Goal: Transaction & Acquisition: Purchase product/service

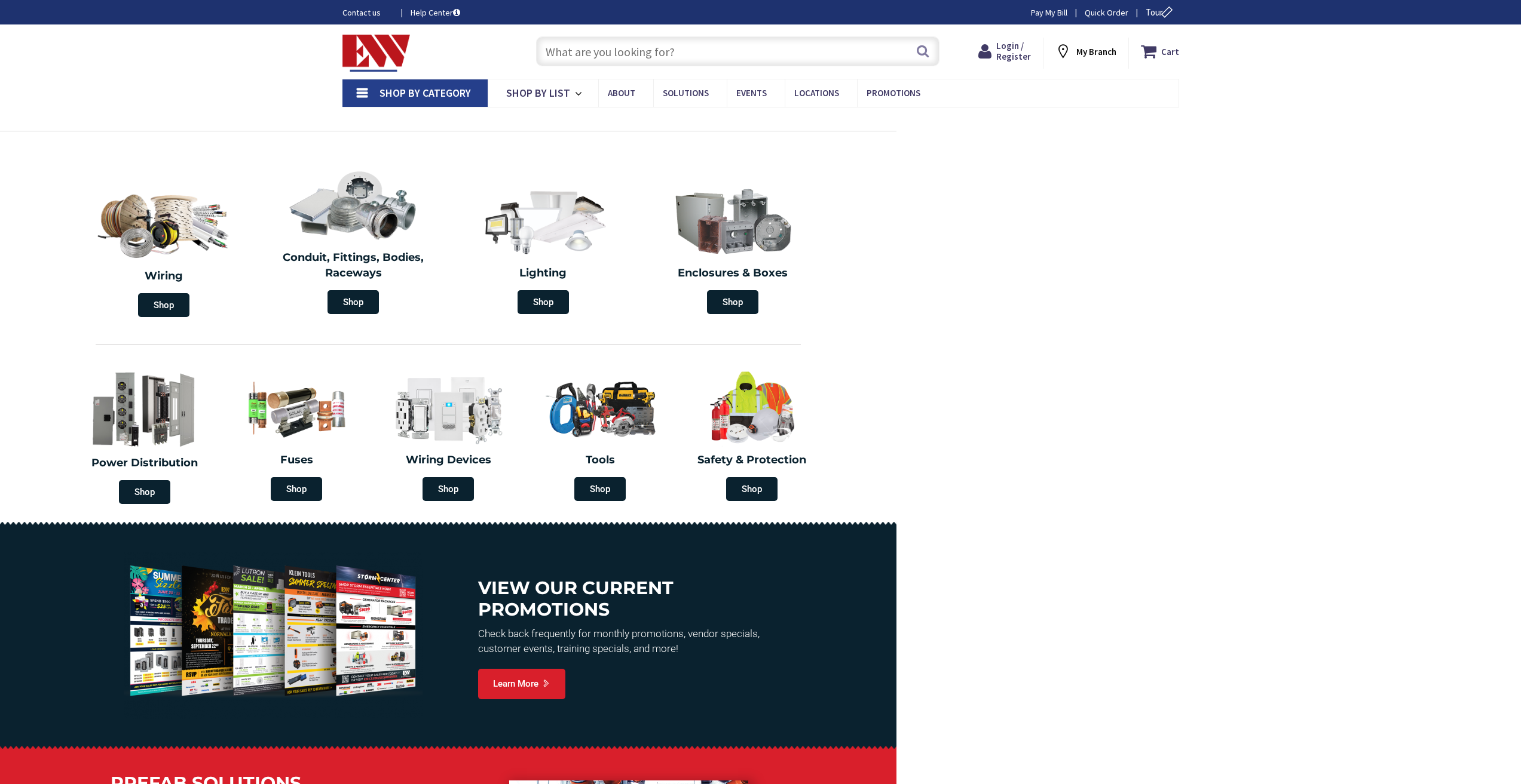
click at [617, 61] on input "text" at bounding box center [737, 51] width 403 height 30
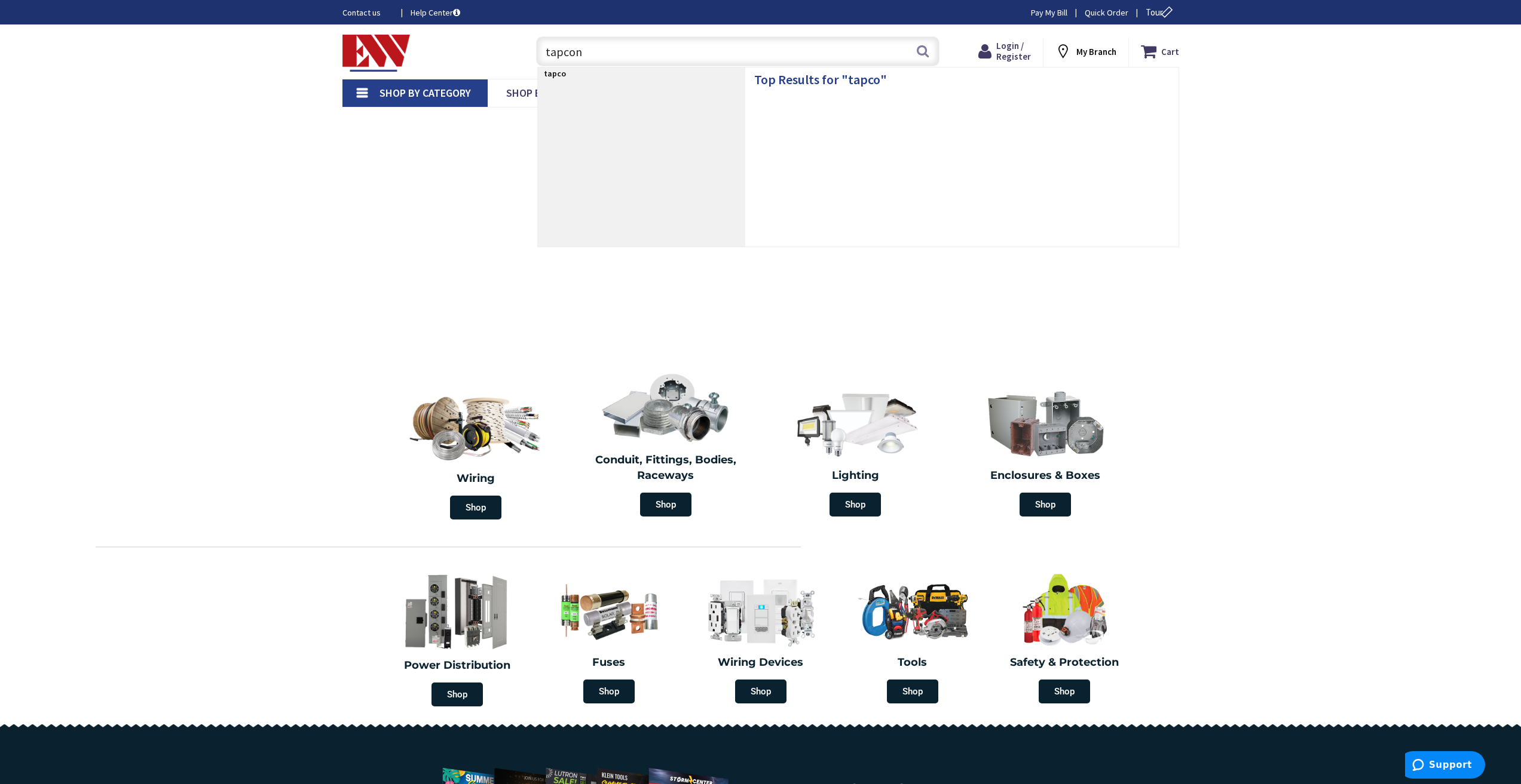
type input "tapcons"
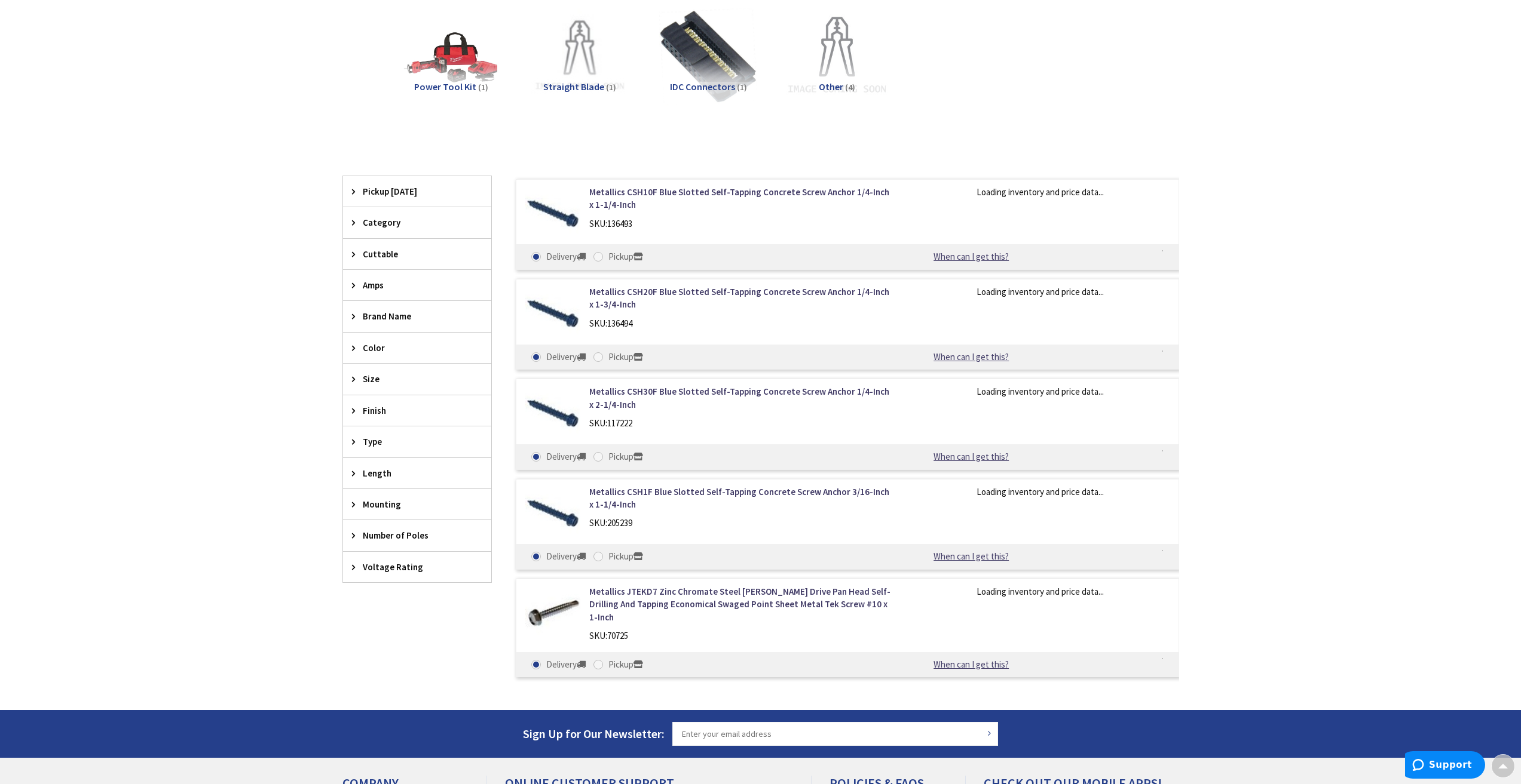
scroll to position [418, 0]
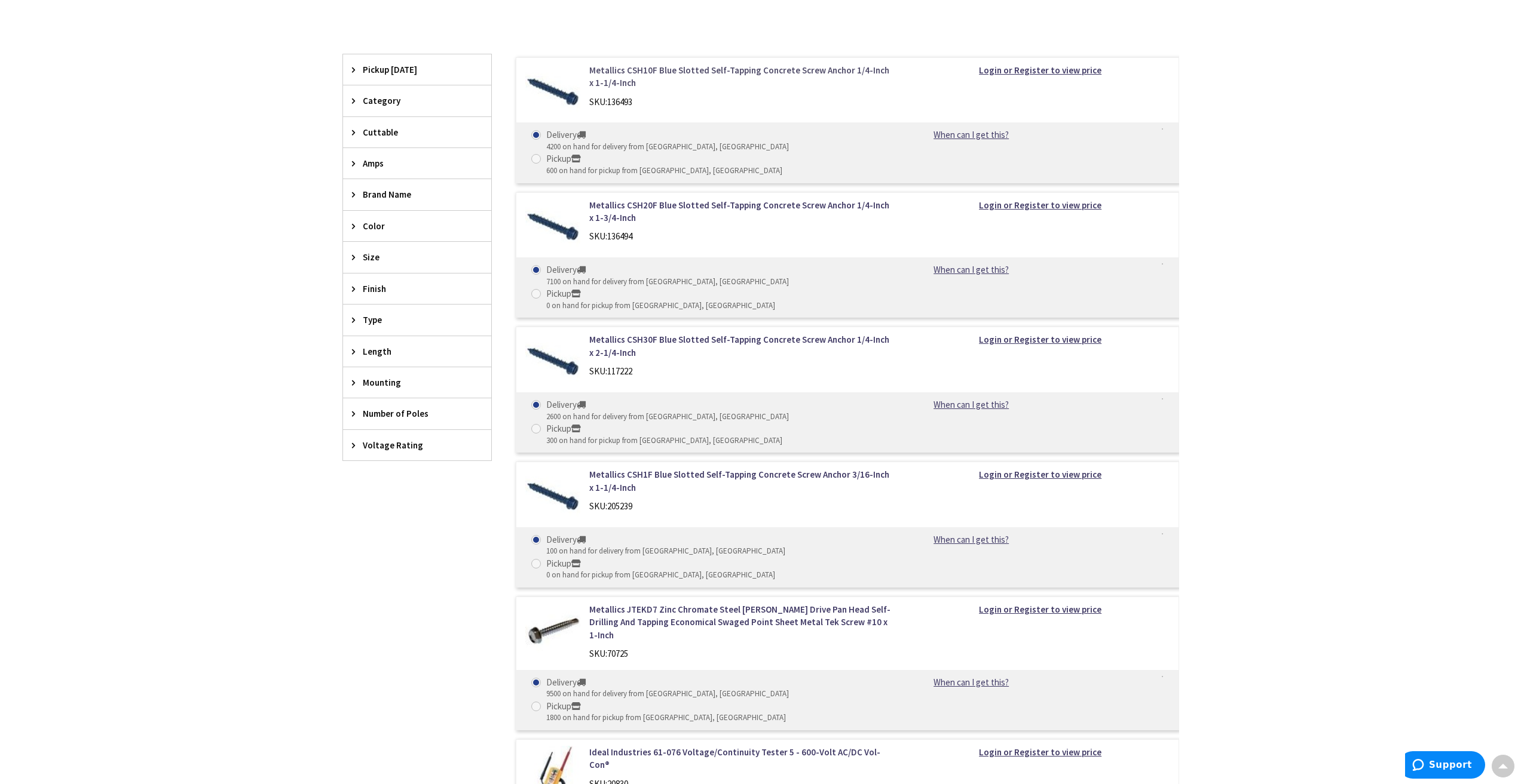
click at [640, 73] on link "Metallics CSH10F Blue Slotted Self-Tapping Concrete Screw Anchor 1/4-Inch x 1-1…" at bounding box center [741, 77] width 304 height 26
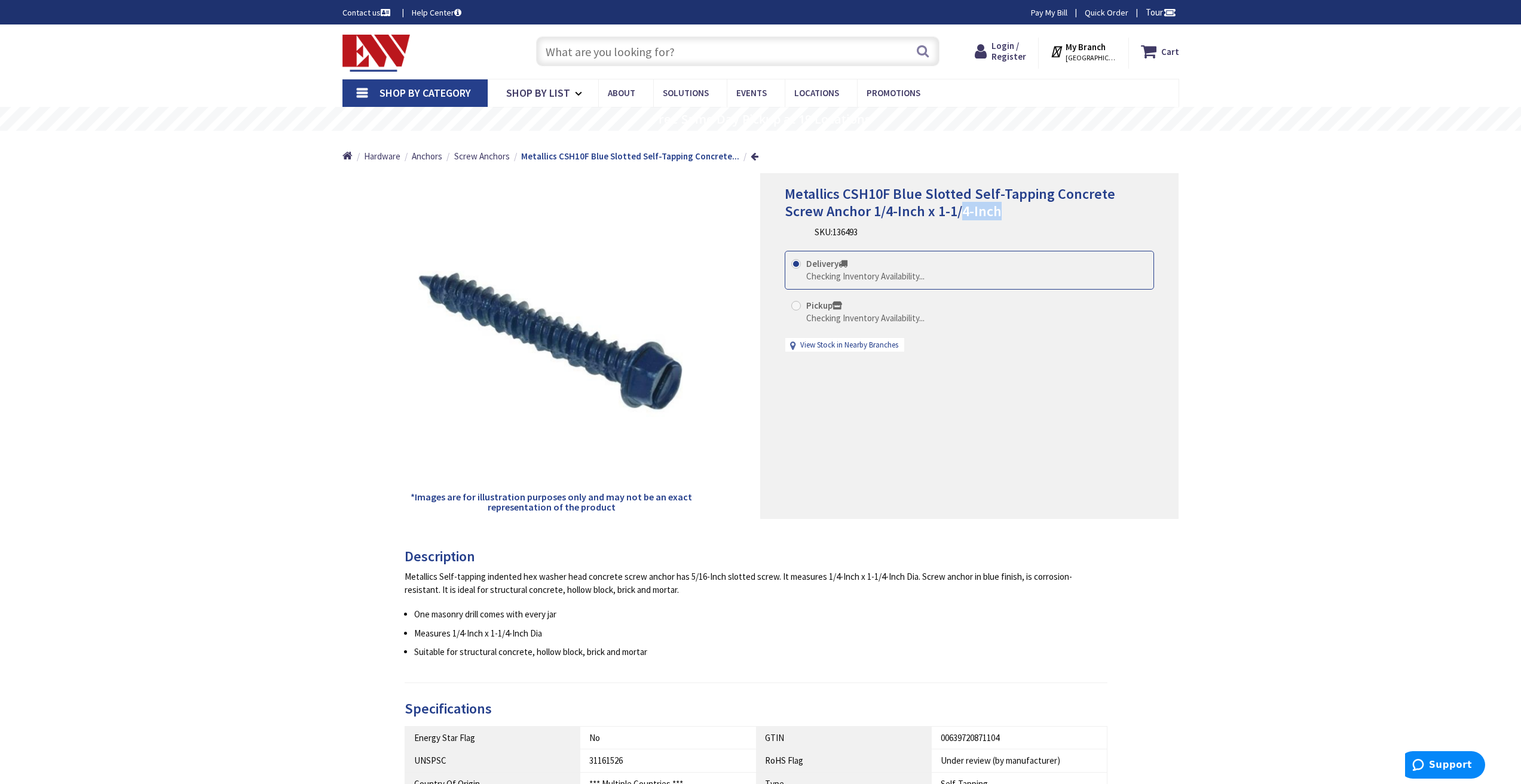
drag, startPoint x: 988, startPoint y: 212, endPoint x: 922, endPoint y: 216, distance: 66.1
click at [922, 216] on h1 "Metallics CSH10F Blue Slotted Self-Tapping Concrete Screw Anchor 1/4-Inch x 1-1…" at bounding box center [969, 203] width 369 height 35
click at [922, 234] on div "Metallics CSH10F Blue Slotted Self-Tapping Concrete Screw Anchor 1/4-Inch x 1-1…" at bounding box center [969, 212] width 369 height 53
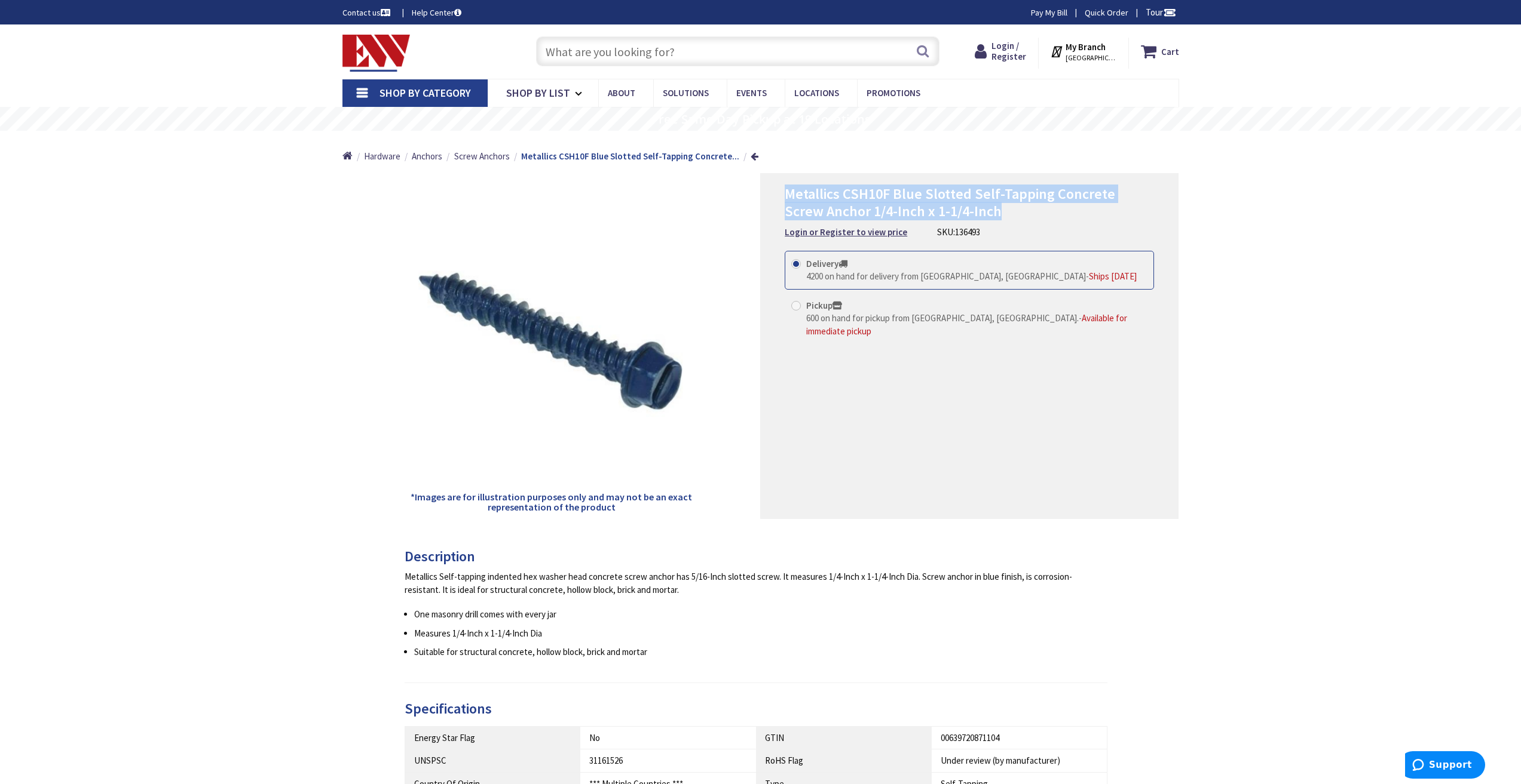
drag, startPoint x: 978, startPoint y: 214, endPoint x: 783, endPoint y: 199, distance: 195.6
click at [783, 199] on div "Metallics CSH10F Blue Slotted Self-Tapping Concrete Screw Anchor 1/4-Inch x 1-1…" at bounding box center [969, 346] width 418 height 346
copy span "Metallics CSH10F Blue Slotted Self-Tapping Concrete Screw Anchor 1/4-Inch x 1-1…"
